Goal: Communication & Community: Answer question/provide support

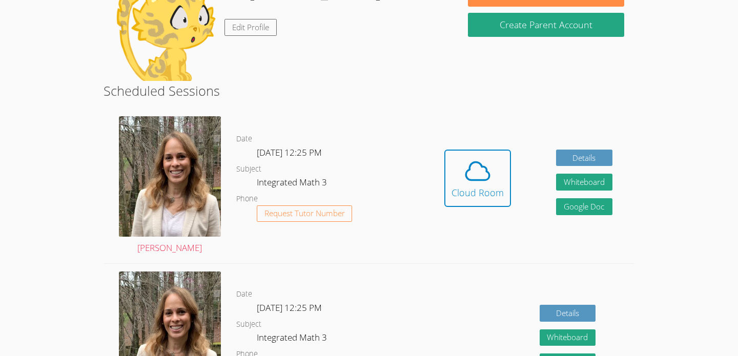
scroll to position [119, 0]
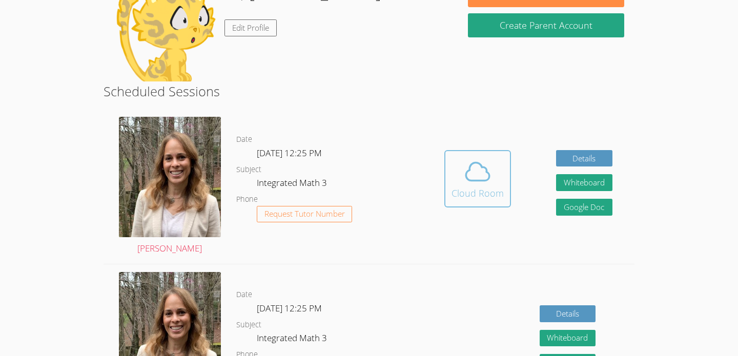
click at [481, 183] on icon at bounding box center [477, 171] width 29 height 29
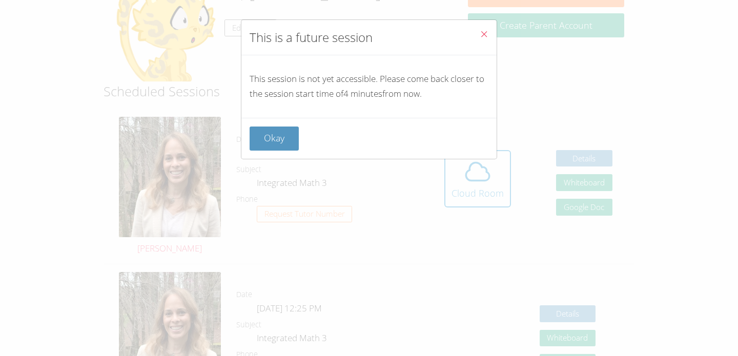
click at [364, 136] on div "Okay" at bounding box center [369, 139] width 239 height 24
click at [280, 142] on button "Okay" at bounding box center [274, 139] width 49 height 24
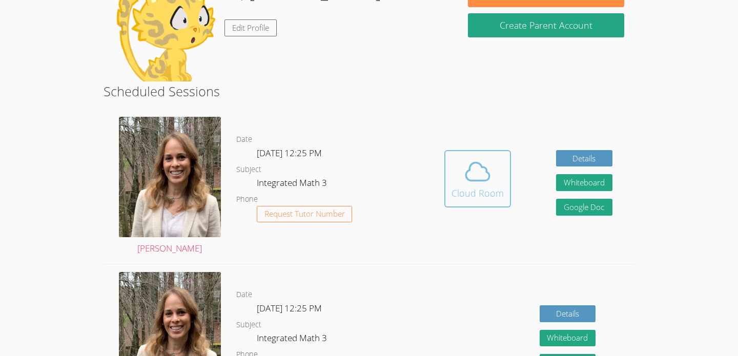
click at [478, 175] on icon at bounding box center [477, 171] width 29 height 29
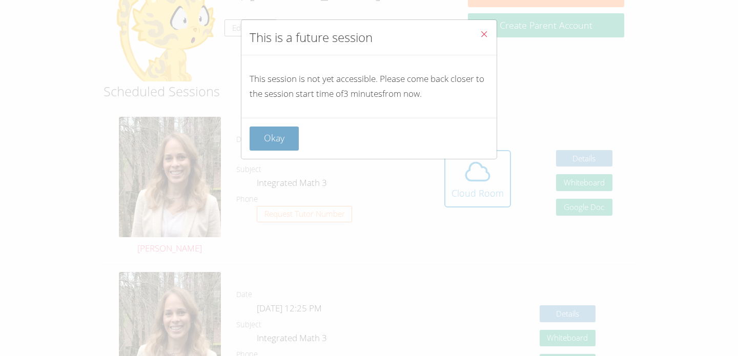
click at [272, 127] on button "Okay" at bounding box center [274, 139] width 49 height 24
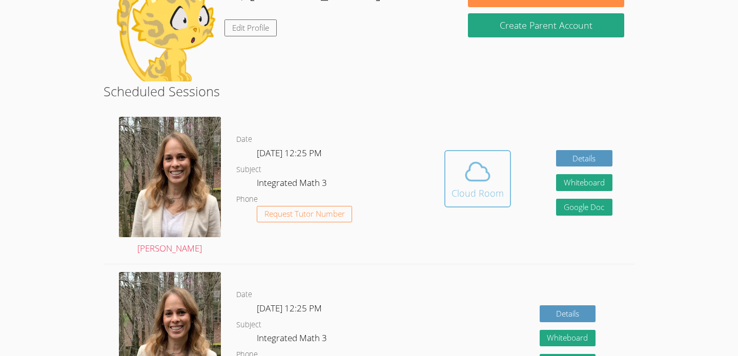
click at [485, 183] on icon at bounding box center [477, 171] width 29 height 29
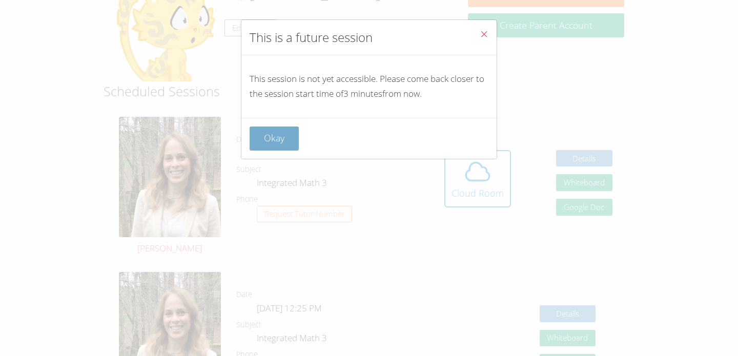
click at [256, 139] on button "Okay" at bounding box center [274, 139] width 49 height 24
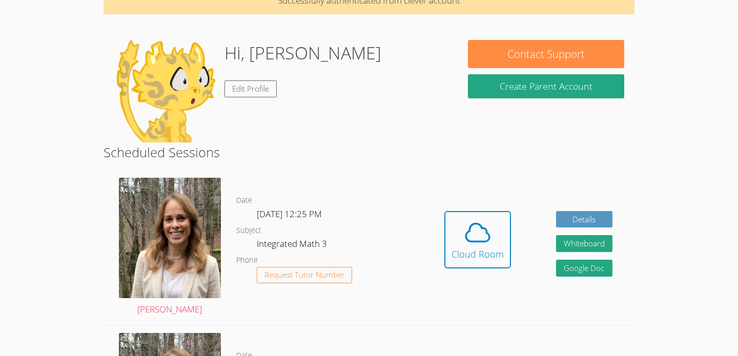
scroll to position [0, 0]
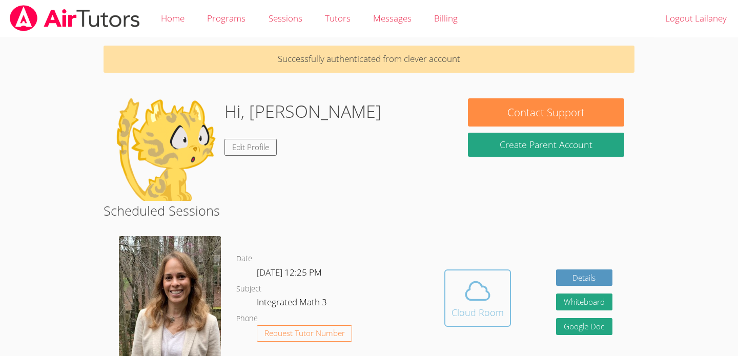
click at [496, 302] on span at bounding box center [478, 291] width 52 height 29
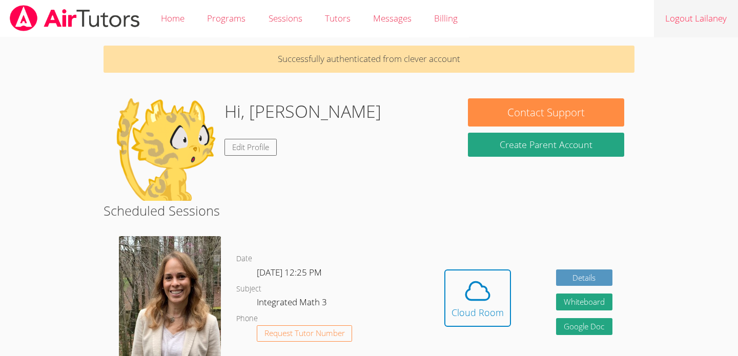
click at [682, 17] on link "Logout Lailaney" at bounding box center [696, 18] width 84 height 37
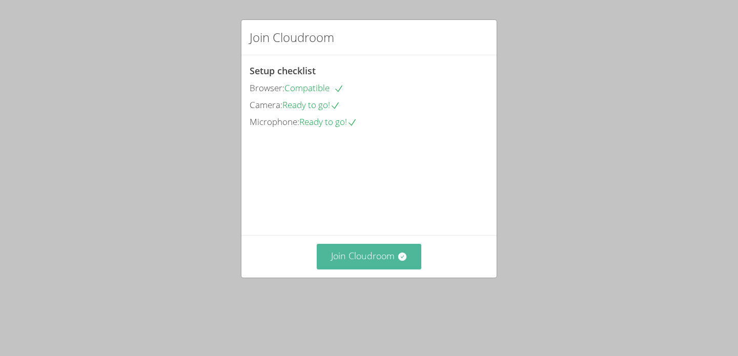
click at [359, 269] on button "Join Cloudroom" at bounding box center [369, 256] width 105 height 25
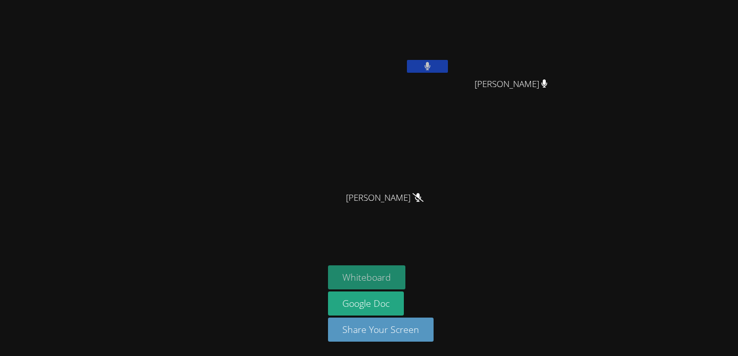
click at [370, 282] on button "Whiteboard" at bounding box center [366, 278] width 77 height 24
click at [428, 69] on icon at bounding box center [428, 66] width 6 height 9
click at [589, 192] on div "Lailaney [PERSON_NAME] [PERSON_NAME] [PERSON_NAME] [PERSON_NAME] [PERSON_NAME] …" at bounding box center [369, 178] width 738 height 356
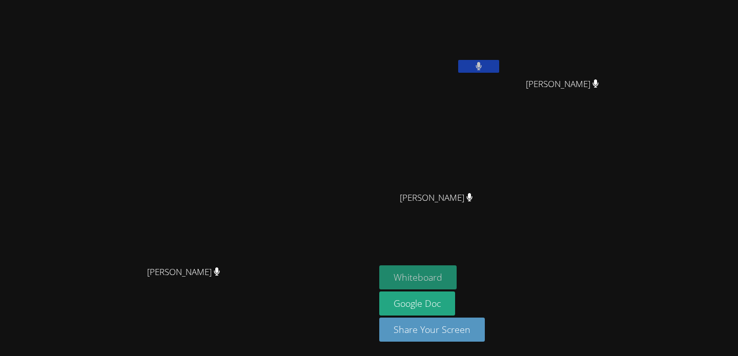
click at [457, 268] on button "Whiteboard" at bounding box center [417, 278] width 77 height 24
click at [499, 63] on button at bounding box center [478, 66] width 41 height 13
click at [628, 221] on div "[PERSON_NAME] [PERSON_NAME] [PERSON_NAME] [PERSON_NAME] [PERSON_NAME]" at bounding box center [503, 116] width 248 height 224
